Goal: Transaction & Acquisition: Purchase product/service

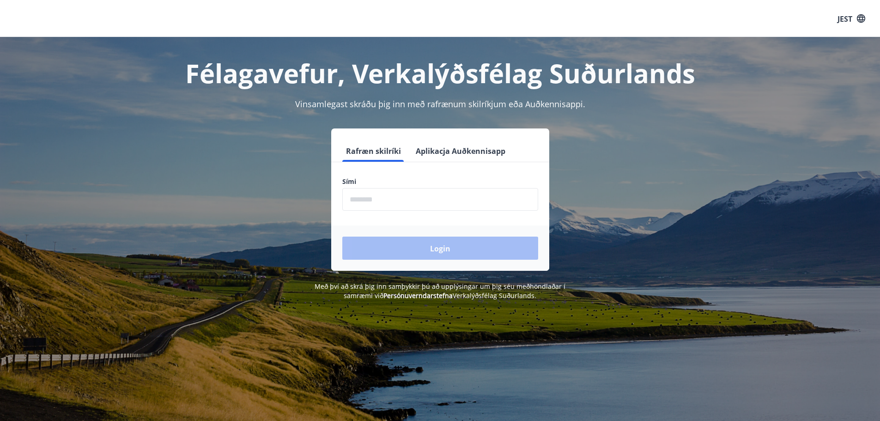
click at [382, 196] on input "phone" at bounding box center [440, 199] width 196 height 23
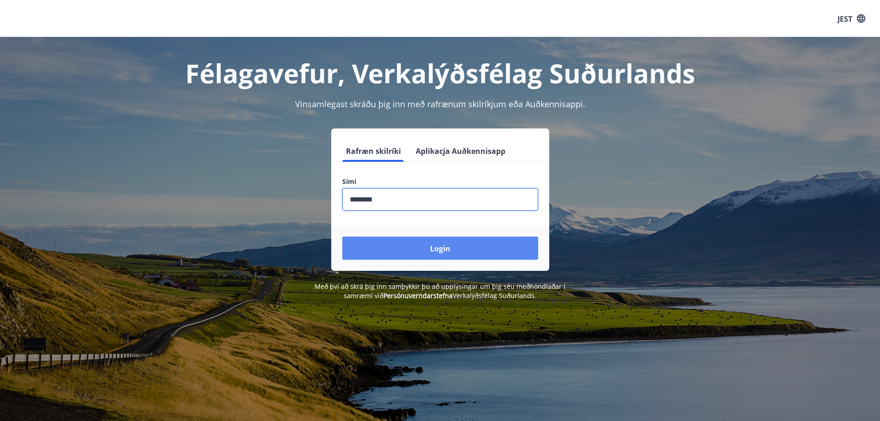
type input "********"
click at [427, 242] on button "Login" at bounding box center [440, 247] width 196 height 23
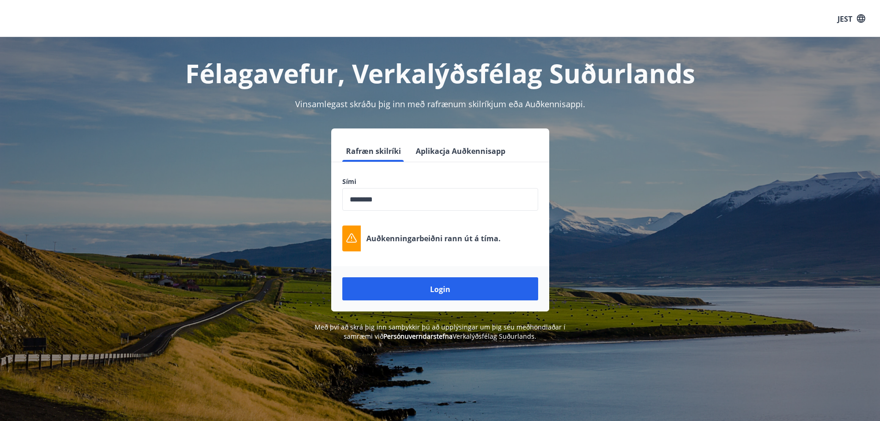
click at [723, 174] on div "Rafræn skilríki Aplikacja Auðkennisapp Sími ​ Auðkenningarbeiðni rann út á tíma…" at bounding box center [440, 219] width 643 height 183
drag, startPoint x: 485, startPoint y: 236, endPoint x: 364, endPoint y: 238, distance: 121.5
click at [364, 238] on div "Auðkenningarbeiðni rann út á tíma." at bounding box center [440, 238] width 196 height 26
copy font "Auðkenningarbeiðni rann út á tíma."
click at [406, 195] on input "phone" at bounding box center [440, 199] width 196 height 23
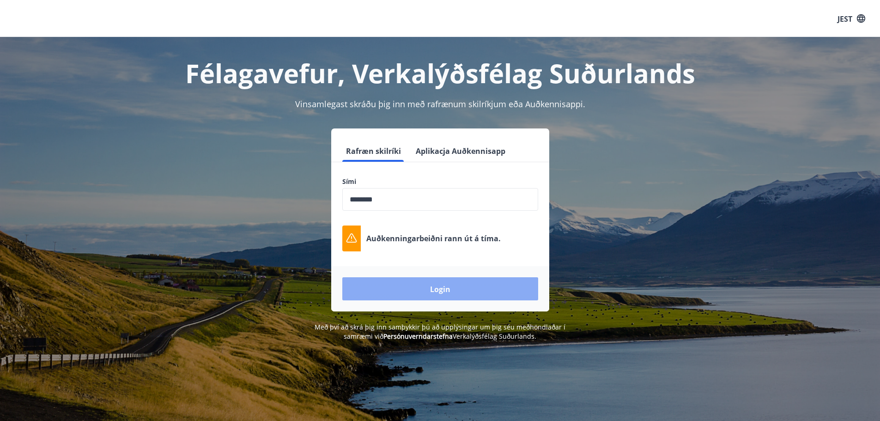
click at [449, 287] on font "Login" at bounding box center [440, 289] width 20 height 10
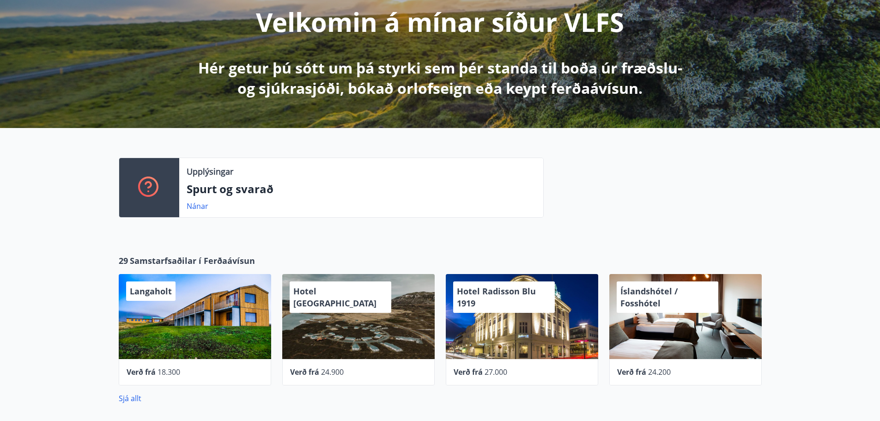
scroll to position [139, 0]
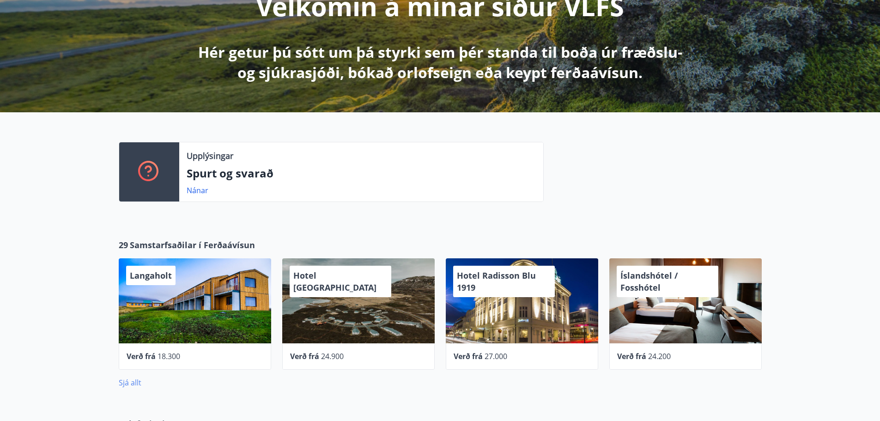
click at [133, 387] on font "Sjá allt" at bounding box center [130, 382] width 23 height 10
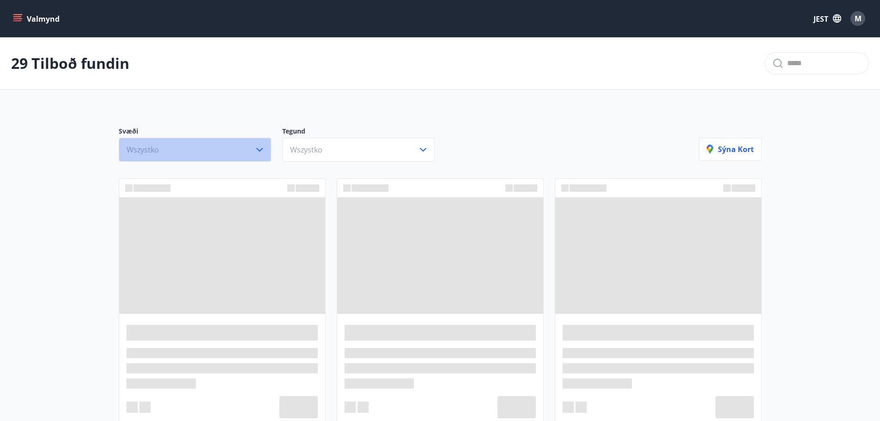
click at [203, 151] on button "Wszystko" at bounding box center [195, 150] width 152 height 24
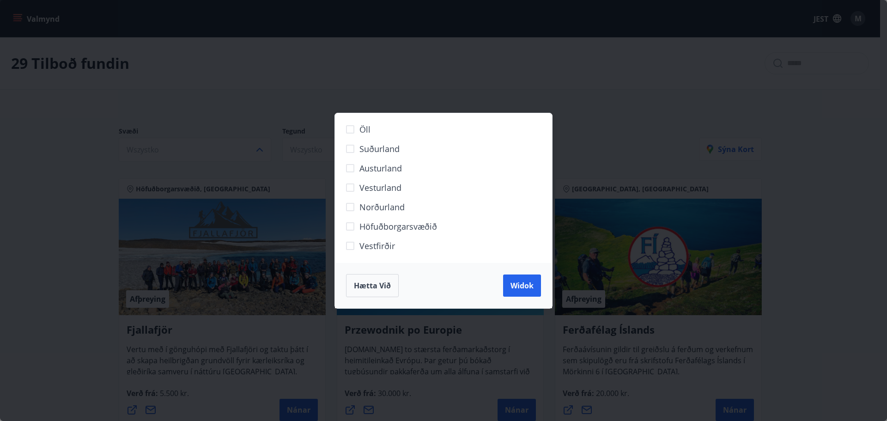
click at [425, 79] on div "Öll Suðurland [GEOGRAPHIC_DATA] [GEOGRAPHIC_DATA] Norðurland Höfuðborgarsvæðið …" at bounding box center [443, 210] width 887 height 421
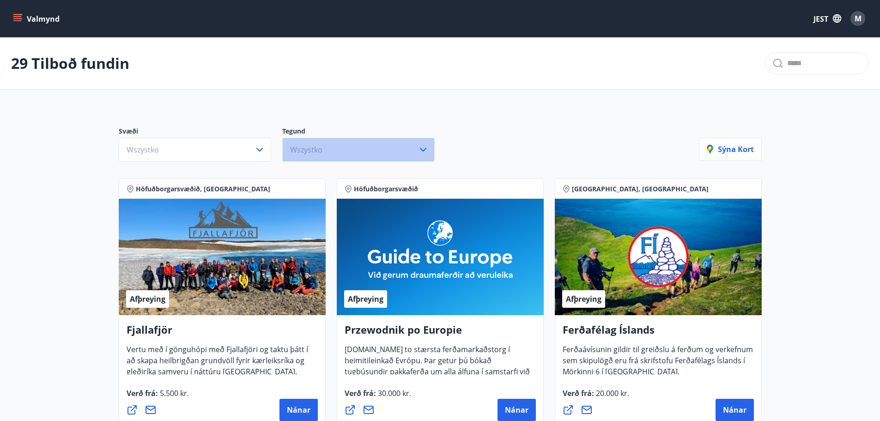
click at [340, 142] on button "Wszystko" at bounding box center [358, 150] width 152 height 24
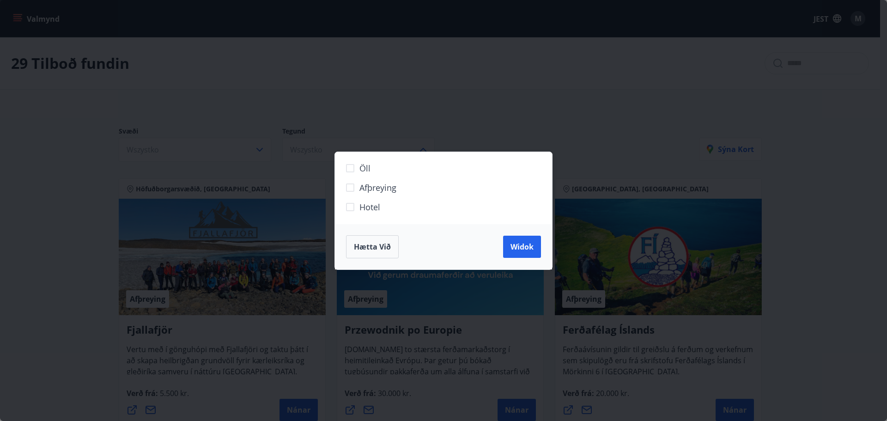
click at [398, 114] on div "Öll Afþreying Hotel Hætta við [GEOGRAPHIC_DATA]" at bounding box center [443, 210] width 887 height 421
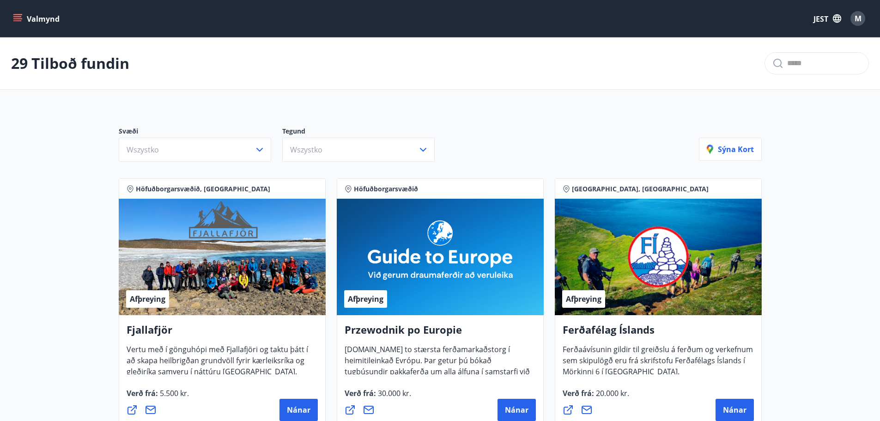
click at [201, 162] on div "Svæði Wszystko Tegund Wszystko [PERSON_NAME]" at bounding box center [440, 140] width 665 height 65
click at [198, 153] on button "Wszystko" at bounding box center [195, 150] width 152 height 24
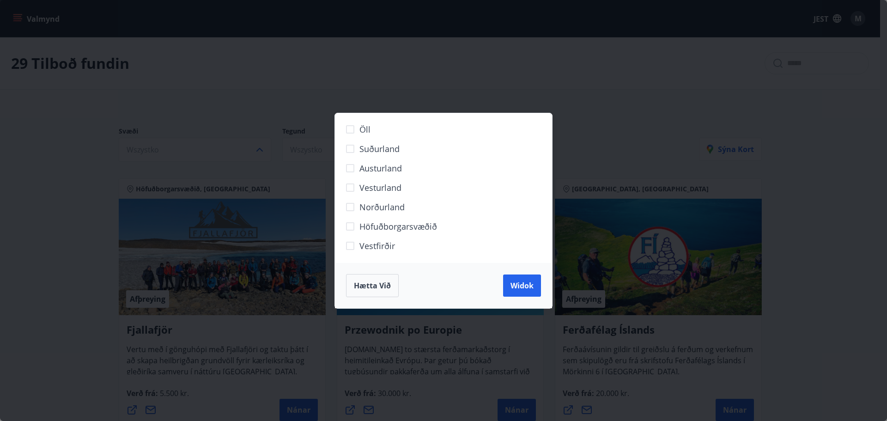
click at [389, 188] on font "Vesturland" at bounding box center [380, 187] width 42 height 11
click at [516, 283] on font "Widok" at bounding box center [521, 285] width 23 height 10
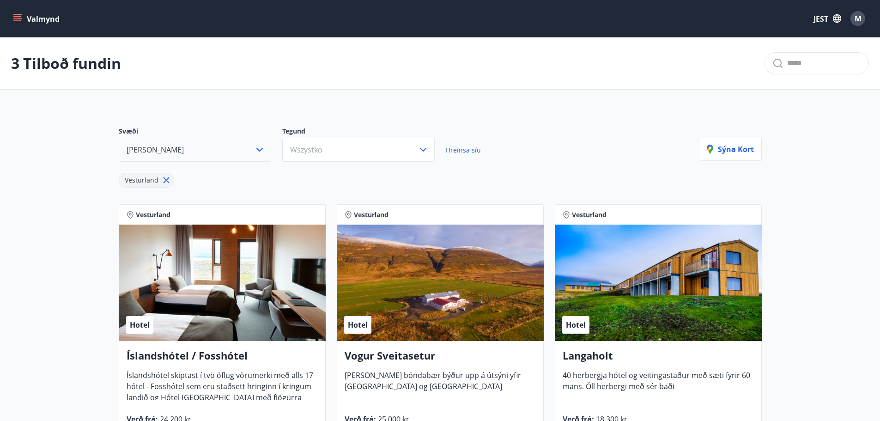
click at [173, 149] on button "[PERSON_NAME]" at bounding box center [195, 150] width 152 height 24
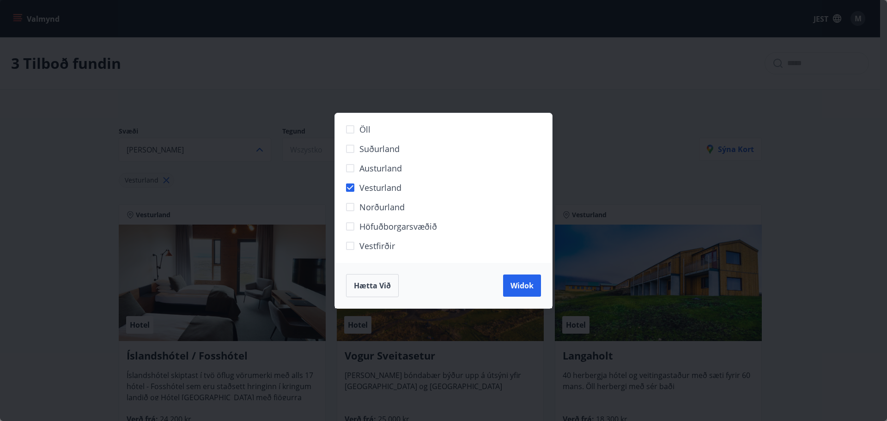
click at [393, 169] on font "Austurland" at bounding box center [380, 168] width 42 height 11
click at [365, 180] on label "Austurland" at bounding box center [438, 171] width 194 height 19
click at [378, 186] on font "Vesturland" at bounding box center [380, 187] width 42 height 11
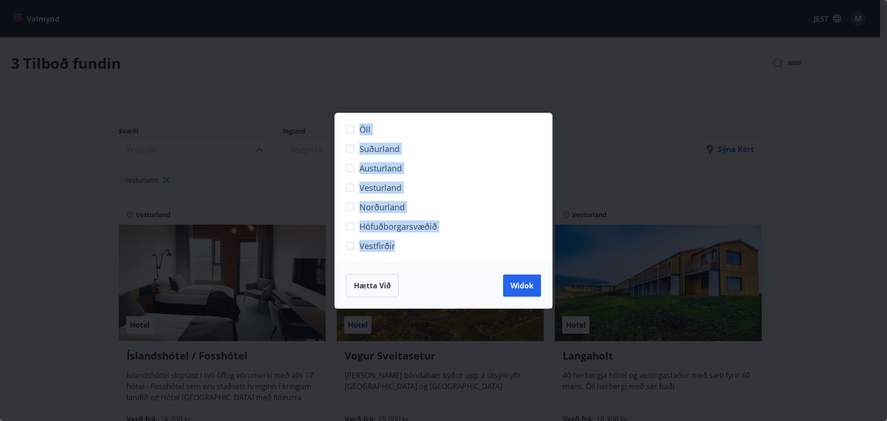
drag, startPoint x: 418, startPoint y: 258, endPoint x: 357, endPoint y: 136, distance: 137.0
click at [357, 136] on div "Öll Suðurland [GEOGRAPHIC_DATA] [GEOGRAPHIC_DATA] Norðurland Höfuðborgarsvæðið …" at bounding box center [444, 188] width 218 height 150
copy div "Öll Suðurland [GEOGRAPHIC_DATA] [GEOGRAPHIC_DATA] Norðurland Höfuðborgarsvæðið …"
drag, startPoint x: 442, startPoint y: 165, endPoint x: 403, endPoint y: 165, distance: 38.3
click at [442, 165] on label "Austurland" at bounding box center [438, 171] width 194 height 19
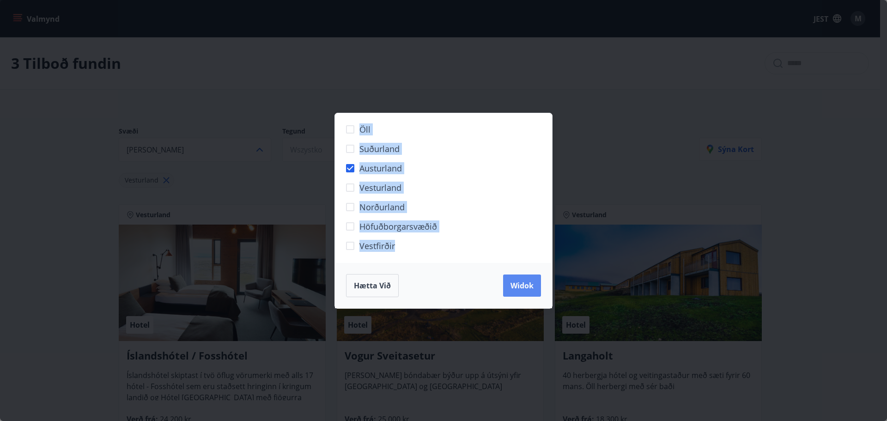
click at [515, 287] on font "Widok" at bounding box center [521, 285] width 23 height 10
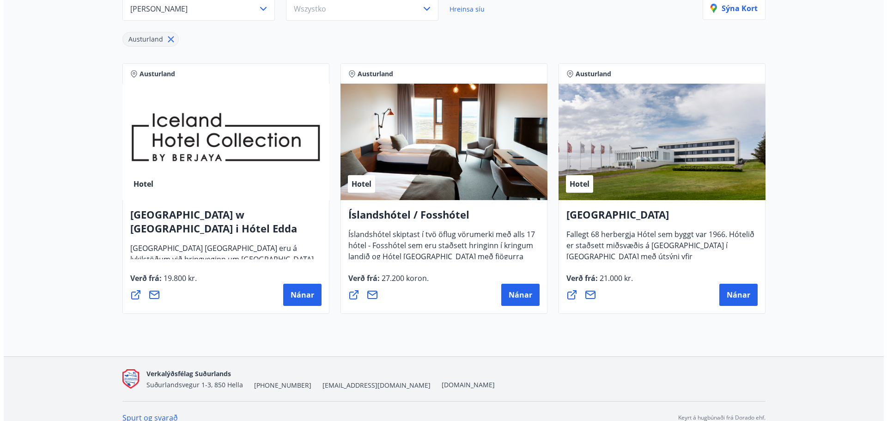
scroll to position [154, 0]
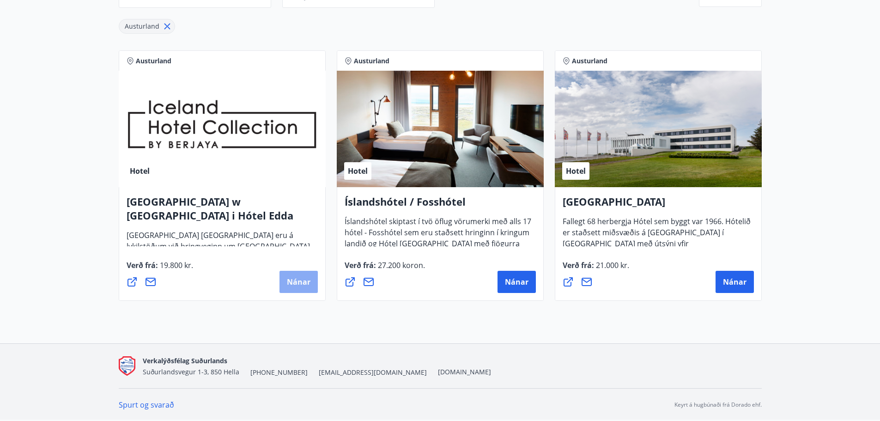
click at [303, 272] on button "Nánar" at bounding box center [298, 282] width 38 height 22
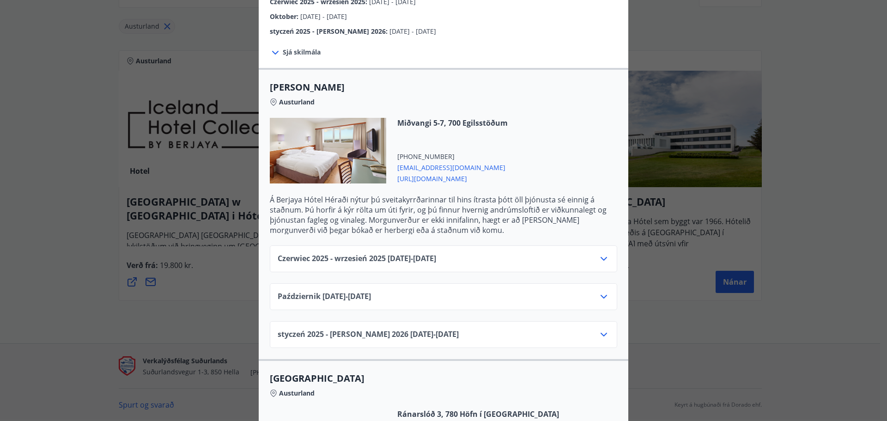
scroll to position [185, 0]
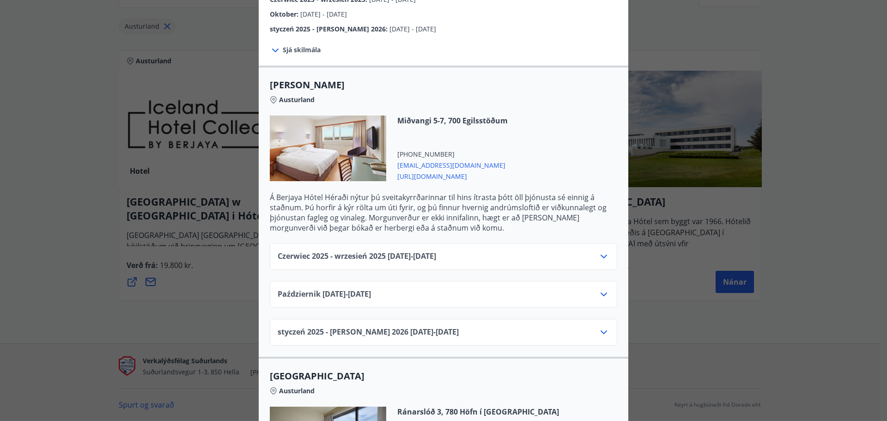
click at [603, 255] on icon at bounding box center [603, 256] width 11 height 11
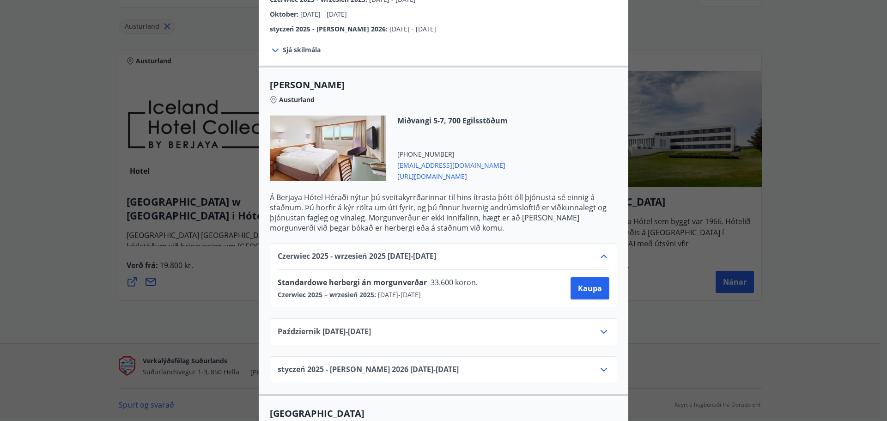
click at [598, 258] on icon at bounding box center [603, 256] width 11 height 11
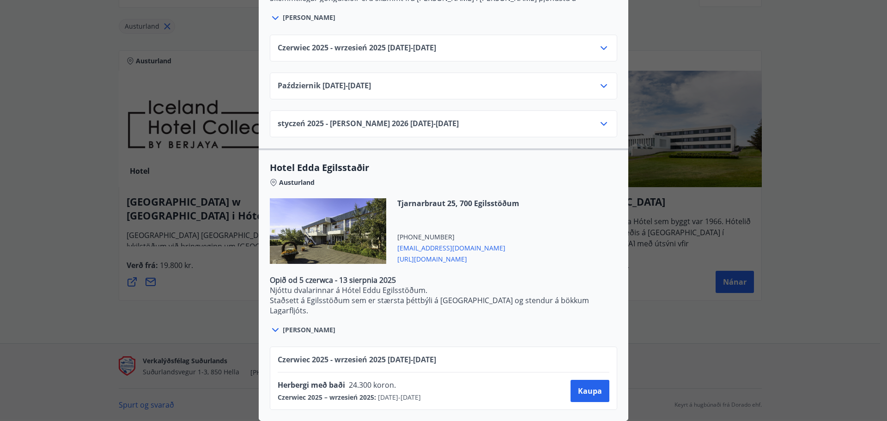
scroll to position [0, 0]
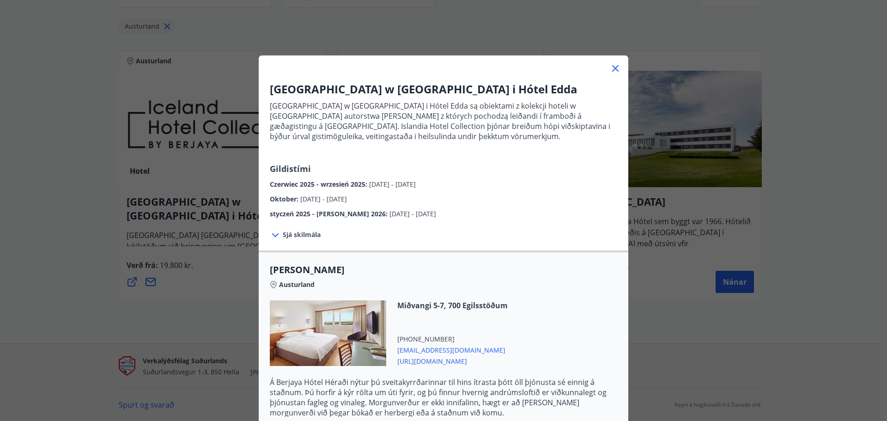
click at [845, 300] on div "[GEOGRAPHIC_DATA] w [GEOGRAPHIC_DATA] i [GEOGRAPHIC_DATA] w [GEOGRAPHIC_DATA] i…" at bounding box center [443, 210] width 887 height 421
click at [615, 72] on icon at bounding box center [615, 68] width 11 height 11
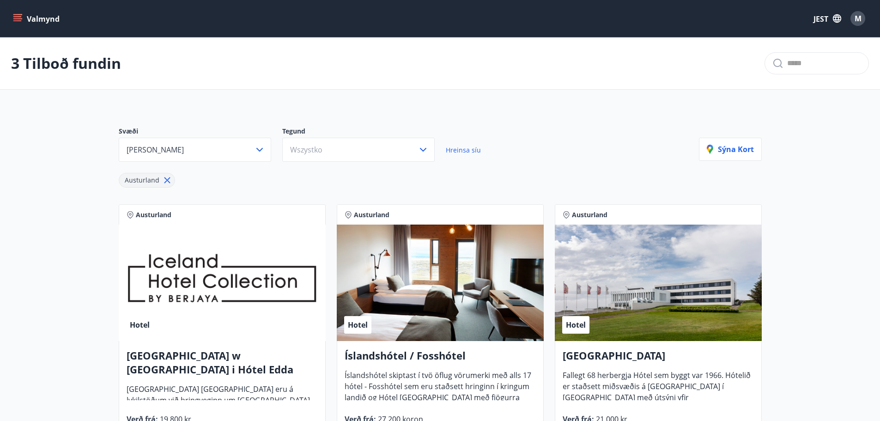
click at [166, 181] on icon at bounding box center [167, 180] width 6 height 6
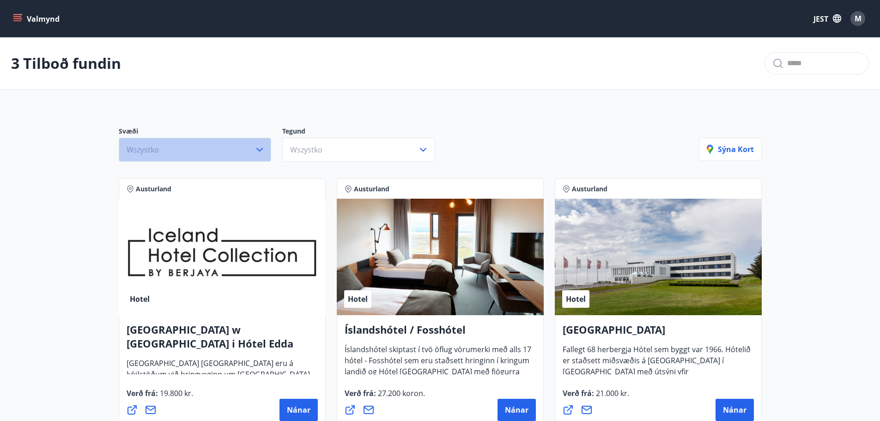
click at [209, 145] on button "Wszystko" at bounding box center [195, 150] width 152 height 24
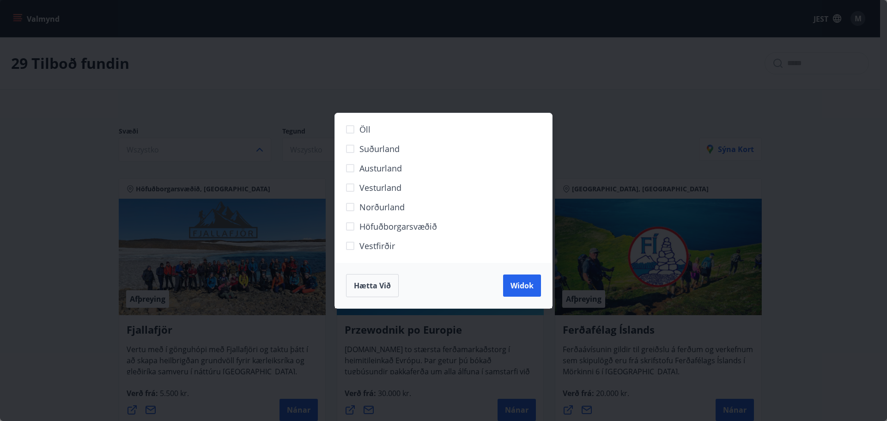
click at [376, 188] on font "Vesturland" at bounding box center [380, 187] width 42 height 11
click at [528, 294] on button "Widok" at bounding box center [522, 285] width 38 height 22
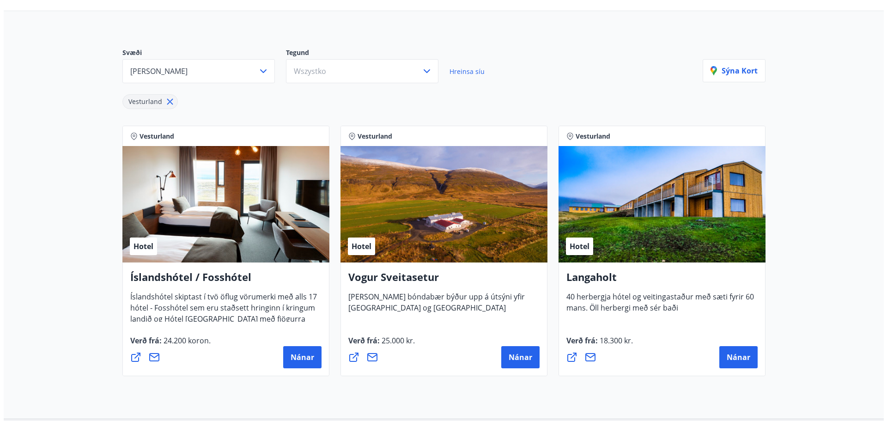
scroll to position [92, 0]
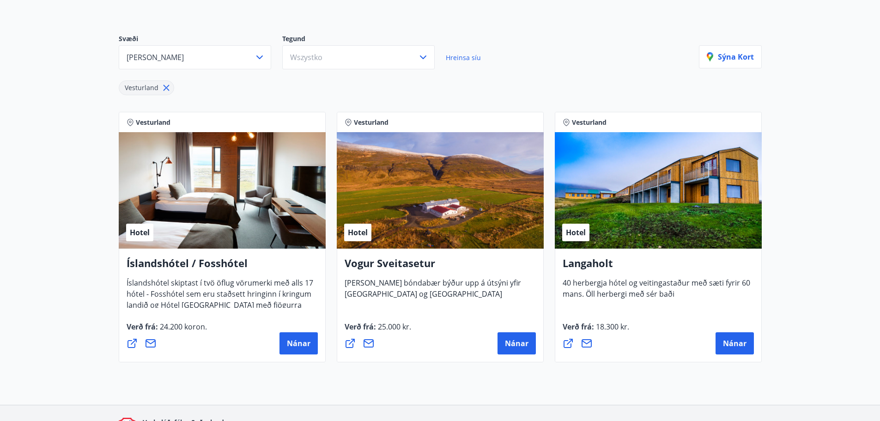
click at [637, 213] on div "Hotel" at bounding box center [658, 190] width 207 height 116
click at [578, 233] on font "Hotel" at bounding box center [576, 232] width 20 height 10
drag, startPoint x: 236, startPoint y: 264, endPoint x: 127, endPoint y: 267, distance: 110.0
click at [127, 267] on h4 "Íslandshótel / Fosshótel" at bounding box center [222, 266] width 191 height 21
copy font "Íslandshótel / Fosshótel"
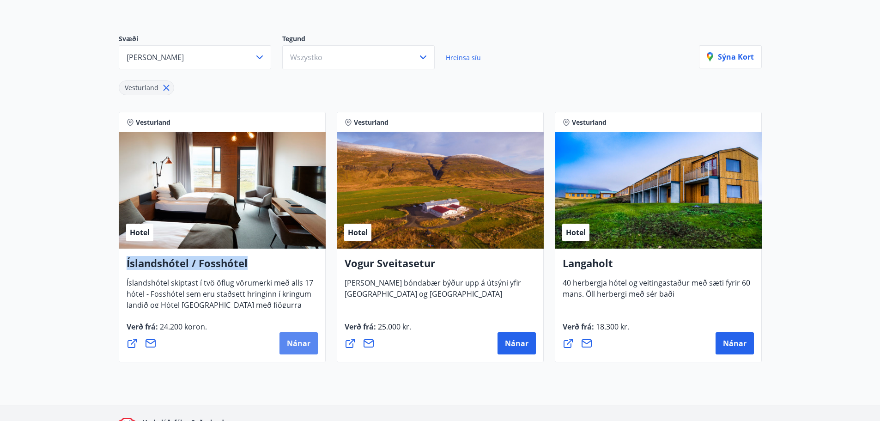
click at [307, 344] on font "Nánar" at bounding box center [299, 343] width 24 height 10
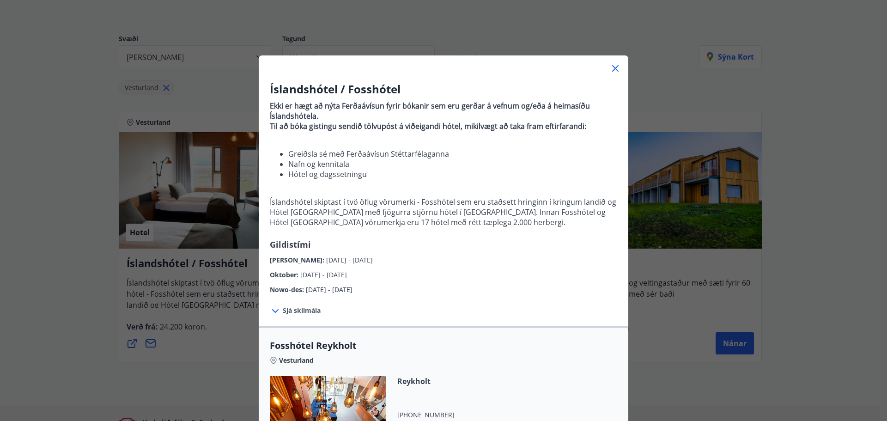
click at [536, 259] on div "[PERSON_NAME] : [DATE] - [DATE]" at bounding box center [443, 257] width 347 height 15
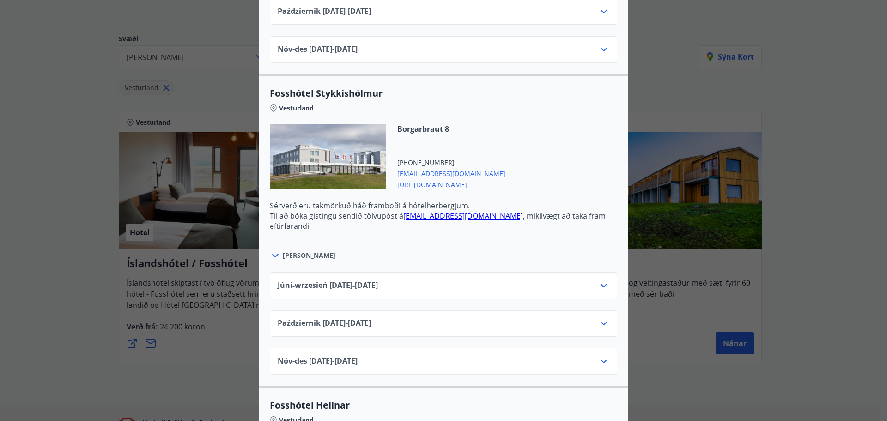
scroll to position [323, 0]
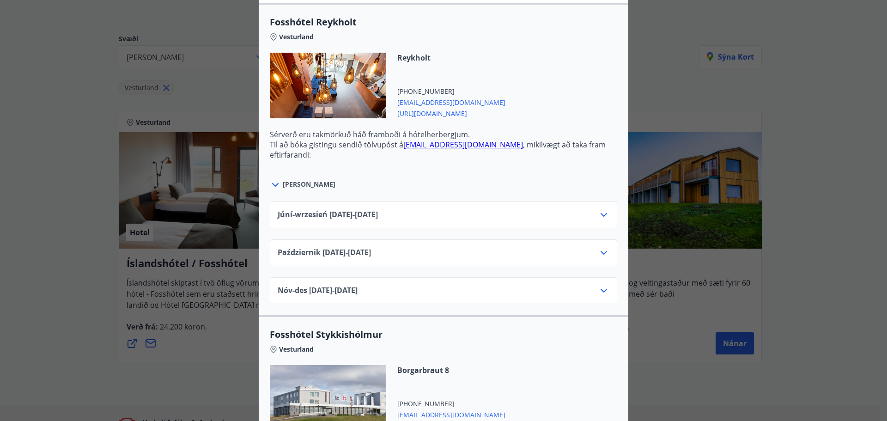
click at [600, 216] on icon at bounding box center [603, 215] width 6 height 4
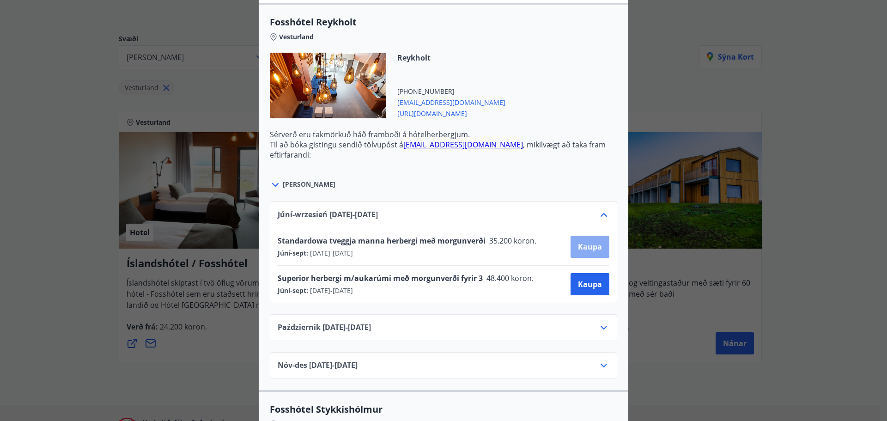
click at [582, 250] on font "Kaupa" at bounding box center [590, 247] width 24 height 10
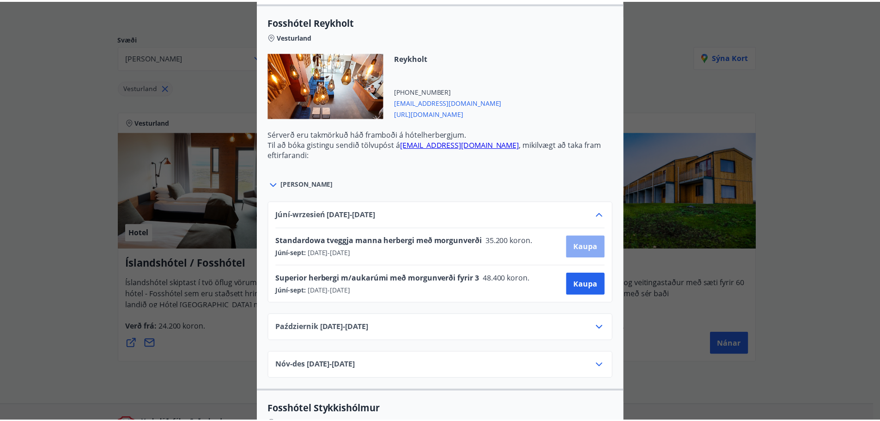
scroll to position [1, 0]
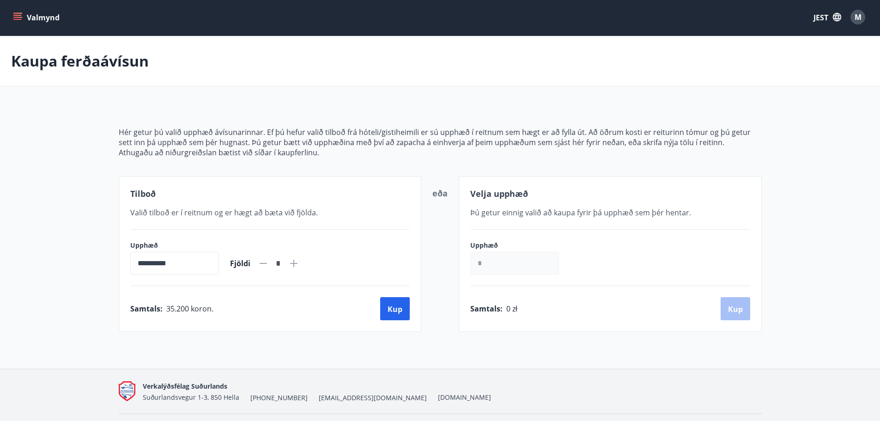
drag, startPoint x: 174, startPoint y: 141, endPoint x: 129, endPoint y: 141, distance: 45.3
click at [174, 141] on font "Hér getur þú valið upphæð ávísunarinnar. Ef þú hefur valið tilboð frá hóteli/gi…" at bounding box center [435, 137] width 632 height 20
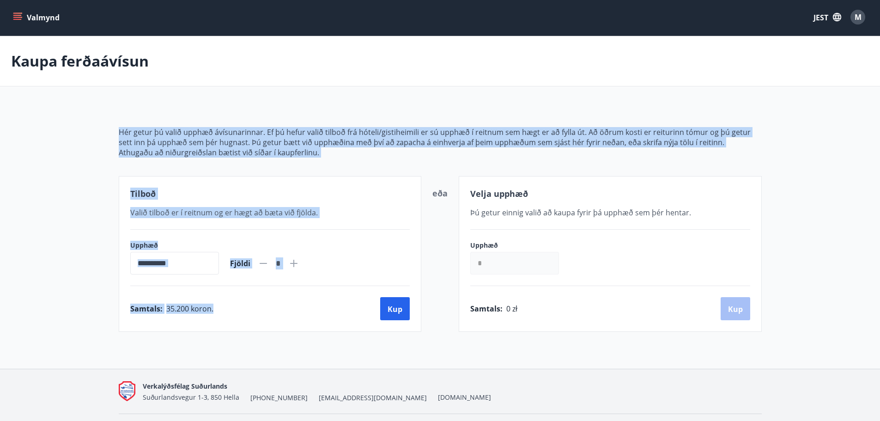
drag, startPoint x: 96, startPoint y: 112, endPoint x: 263, endPoint y: 293, distance: 246.8
click at [263, 293] on main "**********" at bounding box center [440, 184] width 880 height 296
copy div "Hér getur þú valið upphæð ávísunarinnar. Ef þú hefur valið tilboð frá hóteli/gi…"
